Goal: Check status: Check status

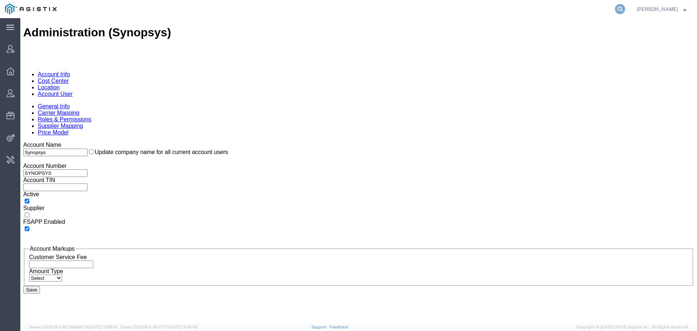
click at [620, 9] on icon at bounding box center [620, 9] width 10 height 10
paste input "56426633"
type input "56426633"
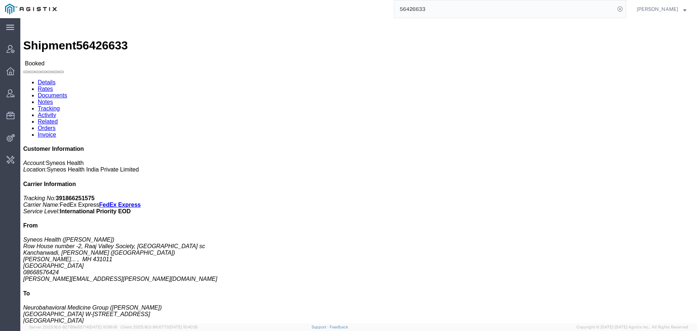
click link "Activity"
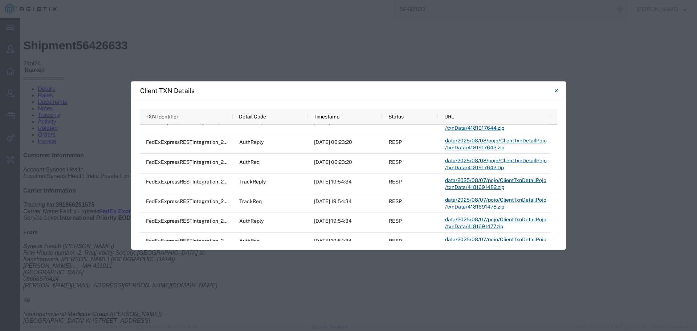
scroll to position [1875, 0]
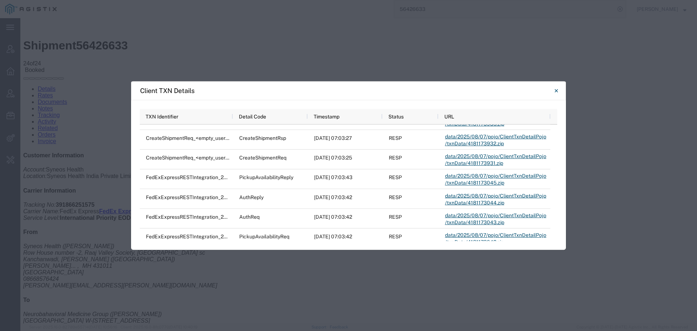
click at [552, 265] on div "Client TXN Details TXN Identifier Detail Code Timestamp Status URL FedexIntegra…" at bounding box center [348, 165] width 697 height 331
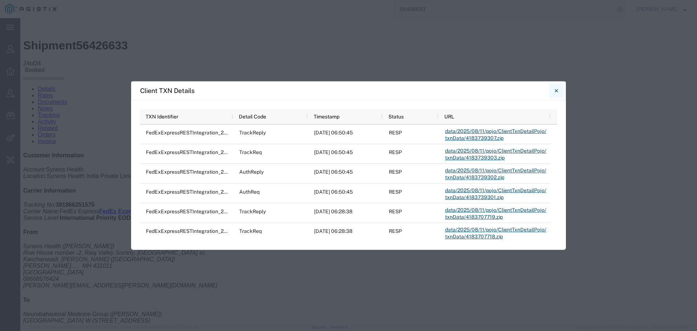
click at [557, 91] on icon "Close" at bounding box center [555, 90] width 3 height 9
